Goal: Information Seeking & Learning: Learn about a topic

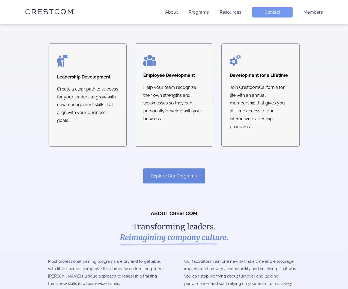
scroll to position [104, 0]
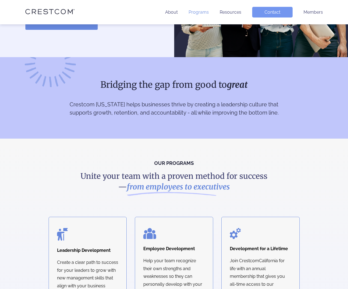
click at [199, 11] on link "Programs" at bounding box center [199, 12] width 20 height 5
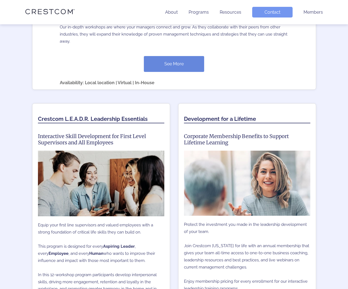
scroll to position [417, 0]
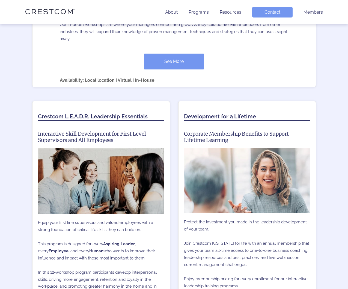
click at [187, 57] on link "See More" at bounding box center [174, 62] width 60 height 16
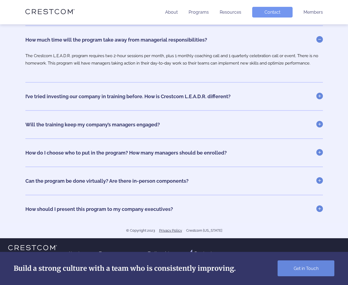
scroll to position [2121, 0]
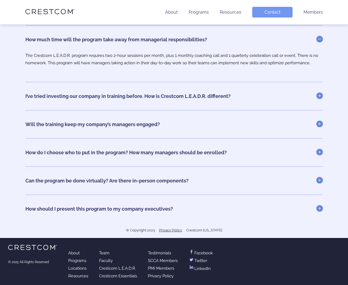
click at [192, 15] on li "Programs" at bounding box center [199, 12] width 20 height 11
click at [196, 13] on link "Programs" at bounding box center [199, 12] width 20 height 5
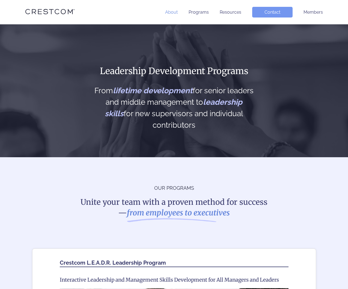
click at [172, 14] on link "About" at bounding box center [171, 12] width 13 height 5
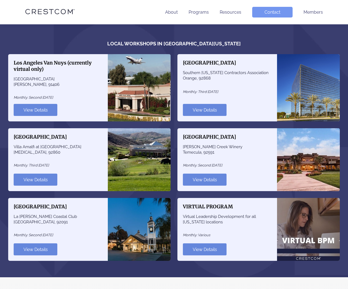
scroll to position [509, 0]
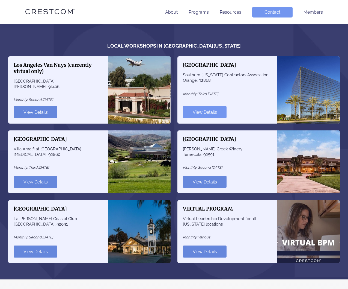
click at [204, 106] on link "View Details" at bounding box center [205, 112] width 44 height 12
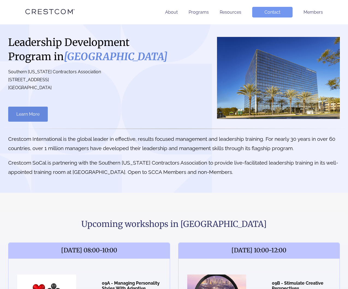
click at [80, 142] on p "Crestcom International is the global leader in effective, results focused manag…" at bounding box center [174, 143] width 332 height 19
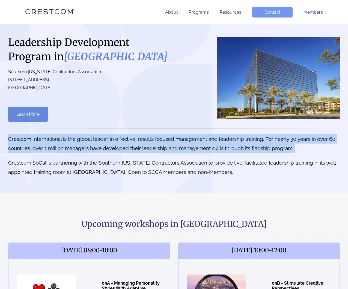
click at [80, 142] on p "Crestcom International is the global leader in effective, results focused manag…" at bounding box center [174, 143] width 332 height 19
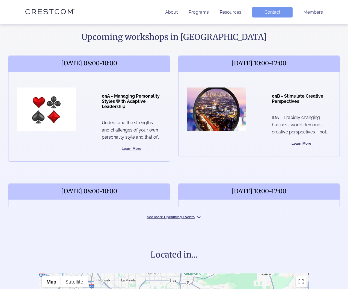
scroll to position [235, 0]
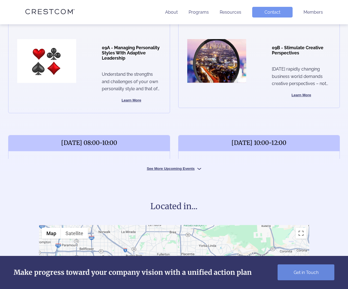
click at [200, 166] on button "See More Upcoming Events" at bounding box center [174, 168] width 82 height 5
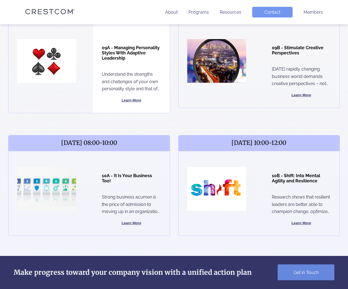
click at [132, 101] on button "Learn More" at bounding box center [131, 100] width 59 height 7
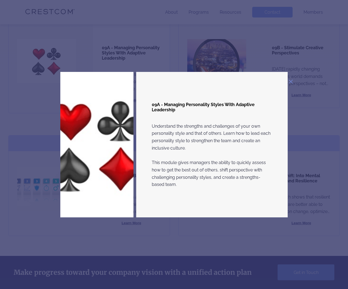
click at [187, 128] on p "Understand the strengths and challenges of your own personality style and that …" at bounding box center [212, 156] width 121 height 66
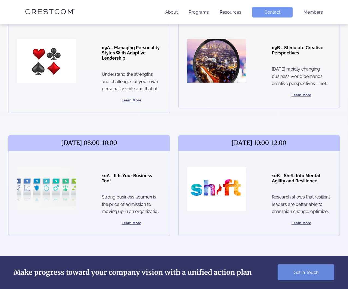
click at [186, 128] on div "[DATE] 08:00-10:00 09A - Managing Personality Styles With Adaptive Leadership U…" at bounding box center [174, 253] width 340 height 501
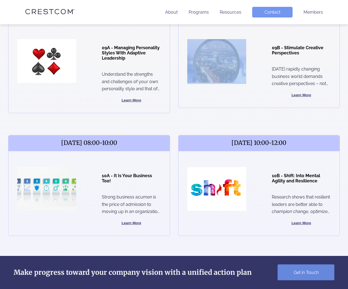
click at [186, 128] on div "[DATE] 08:00-10:00 09A - Managing Personality Styles With Adaptive Leadership U…" at bounding box center [174, 253] width 340 height 501
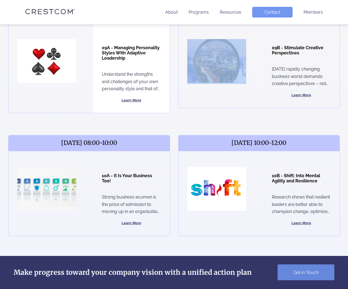
click at [124, 97] on button "Learn More" at bounding box center [131, 100] width 59 height 7
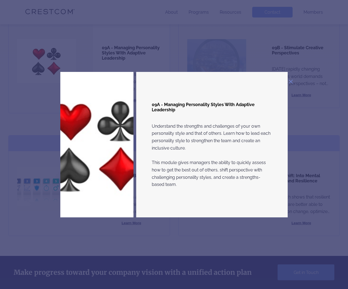
click at [291, 82] on img at bounding box center [291, 81] width 4 height 4
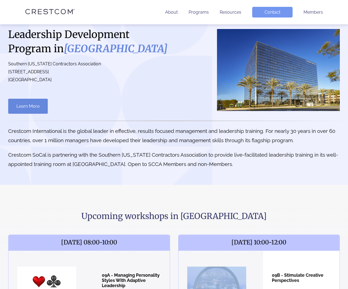
scroll to position [0, 0]
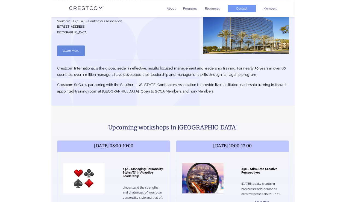
scroll to position [67, 0]
